Goal: Find specific page/section: Find specific page/section

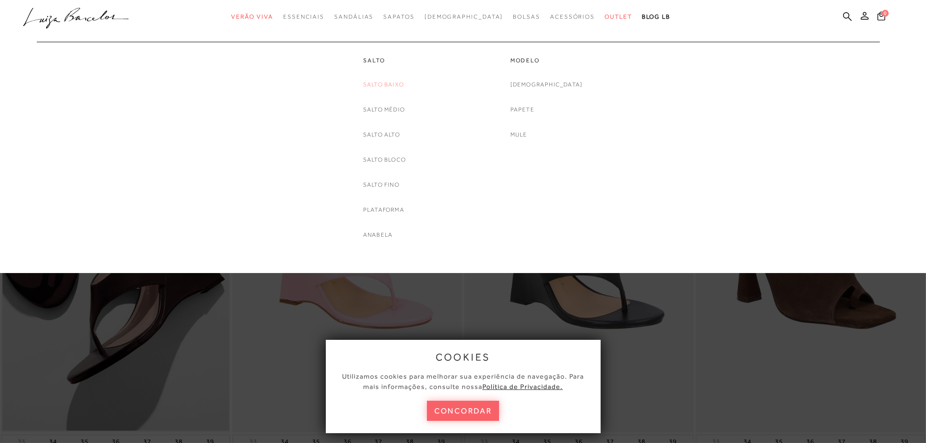
click at [371, 83] on link "Salto Baixo" at bounding box center [383, 85] width 41 height 10
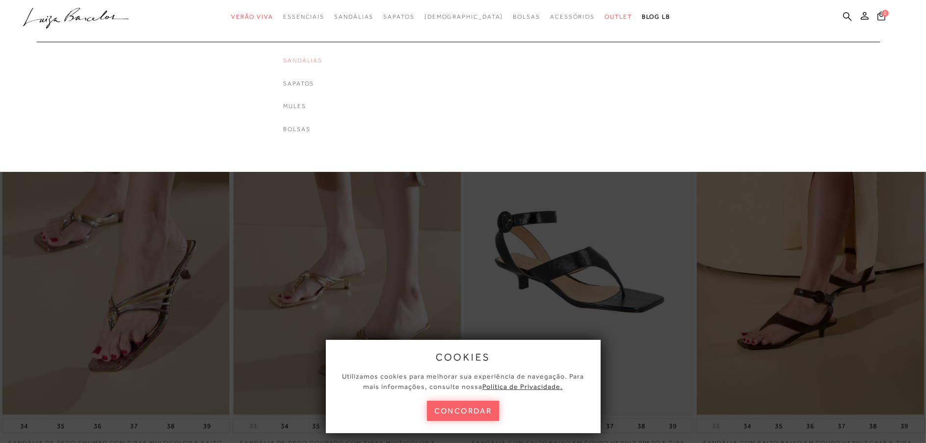
click at [323, 61] on link "Sandálias" at bounding box center [302, 60] width 39 height 8
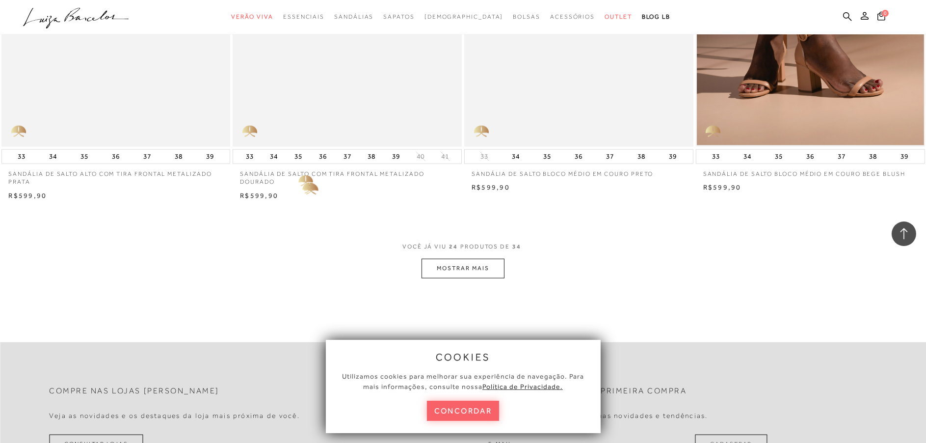
scroll to position [2504, 0]
